Goal: Navigation & Orientation: Find specific page/section

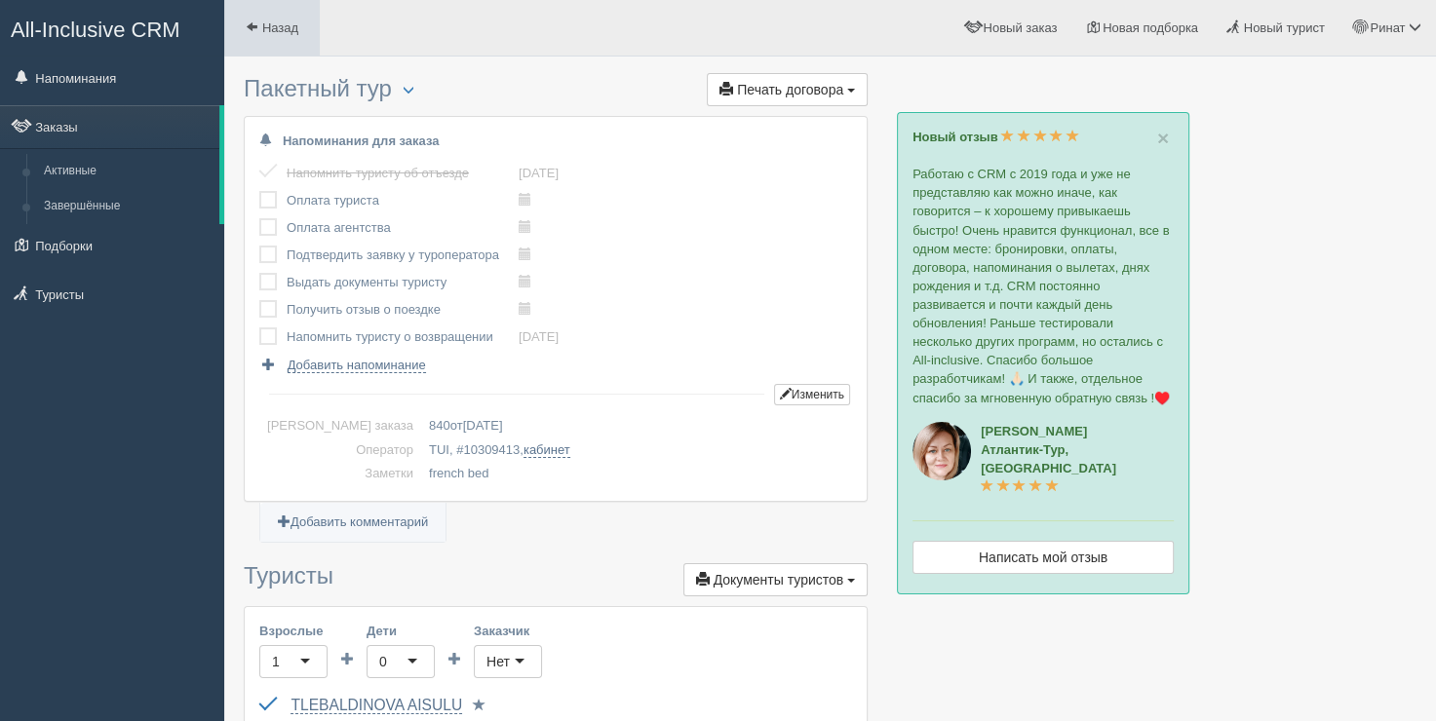
click at [273, 23] on span "Назад" at bounding box center [280, 27] width 36 height 15
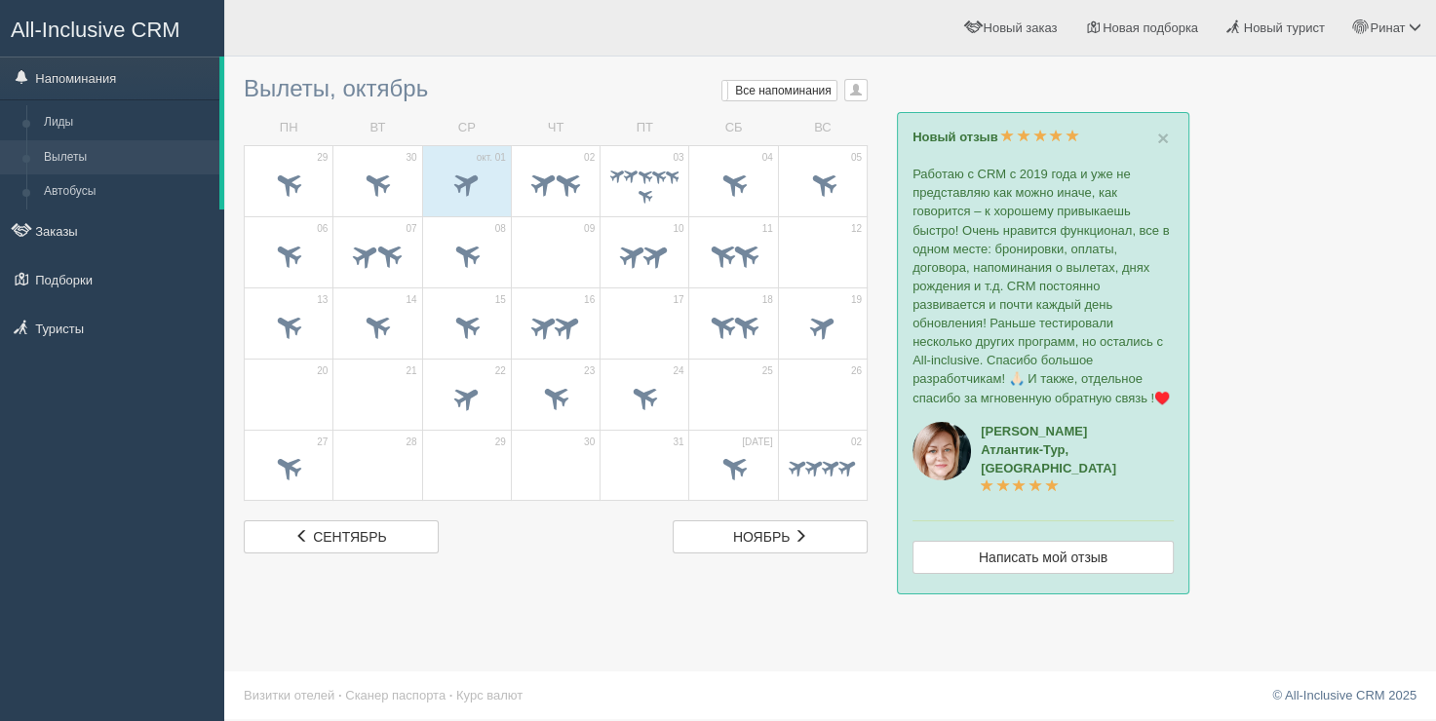
click at [548, 37] on div "Ринат Мой профиль Моя аналитика Для туристов Помощь" at bounding box center [830, 28] width 1212 height 57
click at [707, 42] on ul "Ринат Мой профиль Моя аналитика Для туристов Помощь Выход" at bounding box center [1012, 28] width 848 height 56
click at [1162, 132] on span "×" at bounding box center [1163, 138] width 12 height 22
